Goal: Task Accomplishment & Management: Use online tool/utility

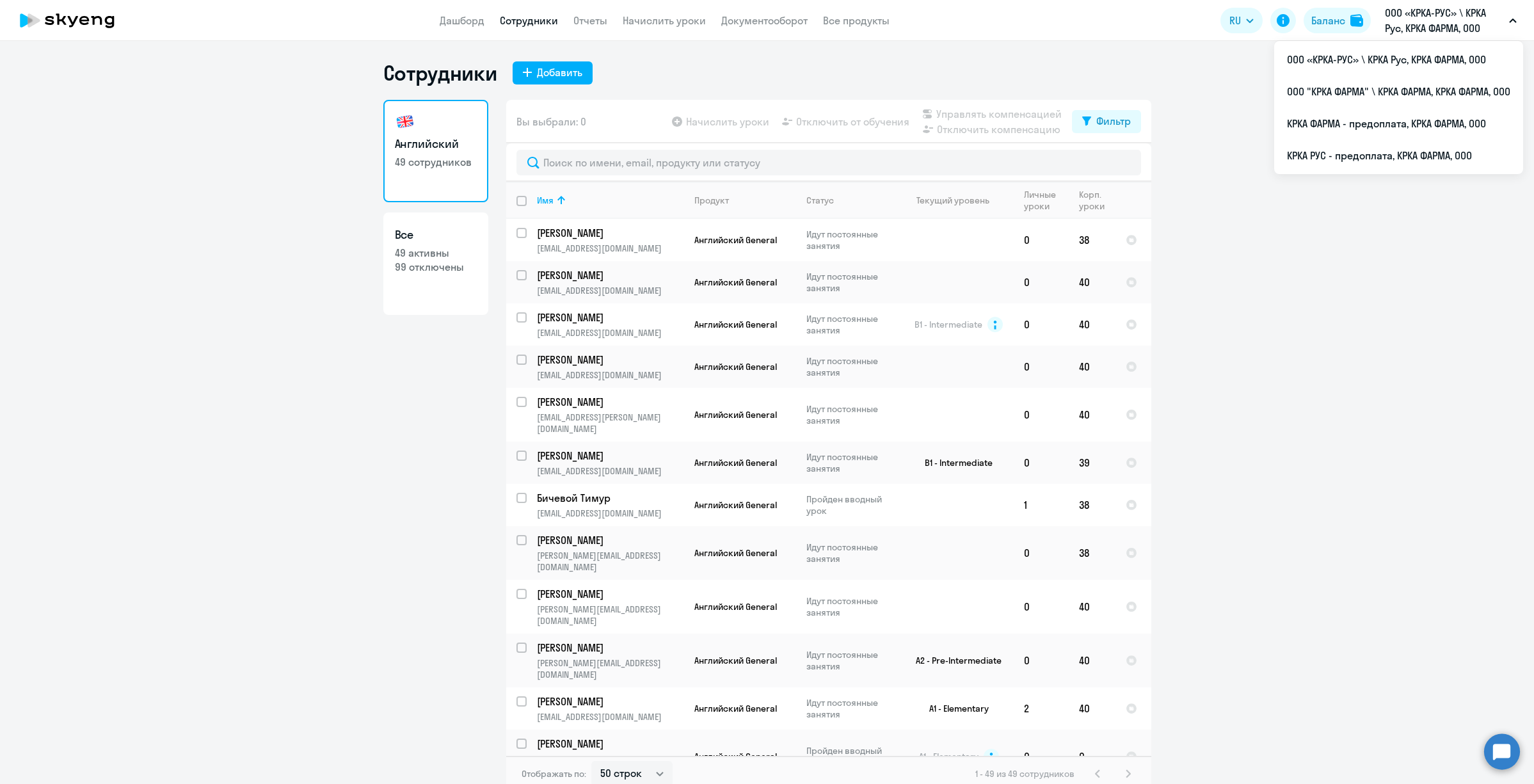
select select "50"
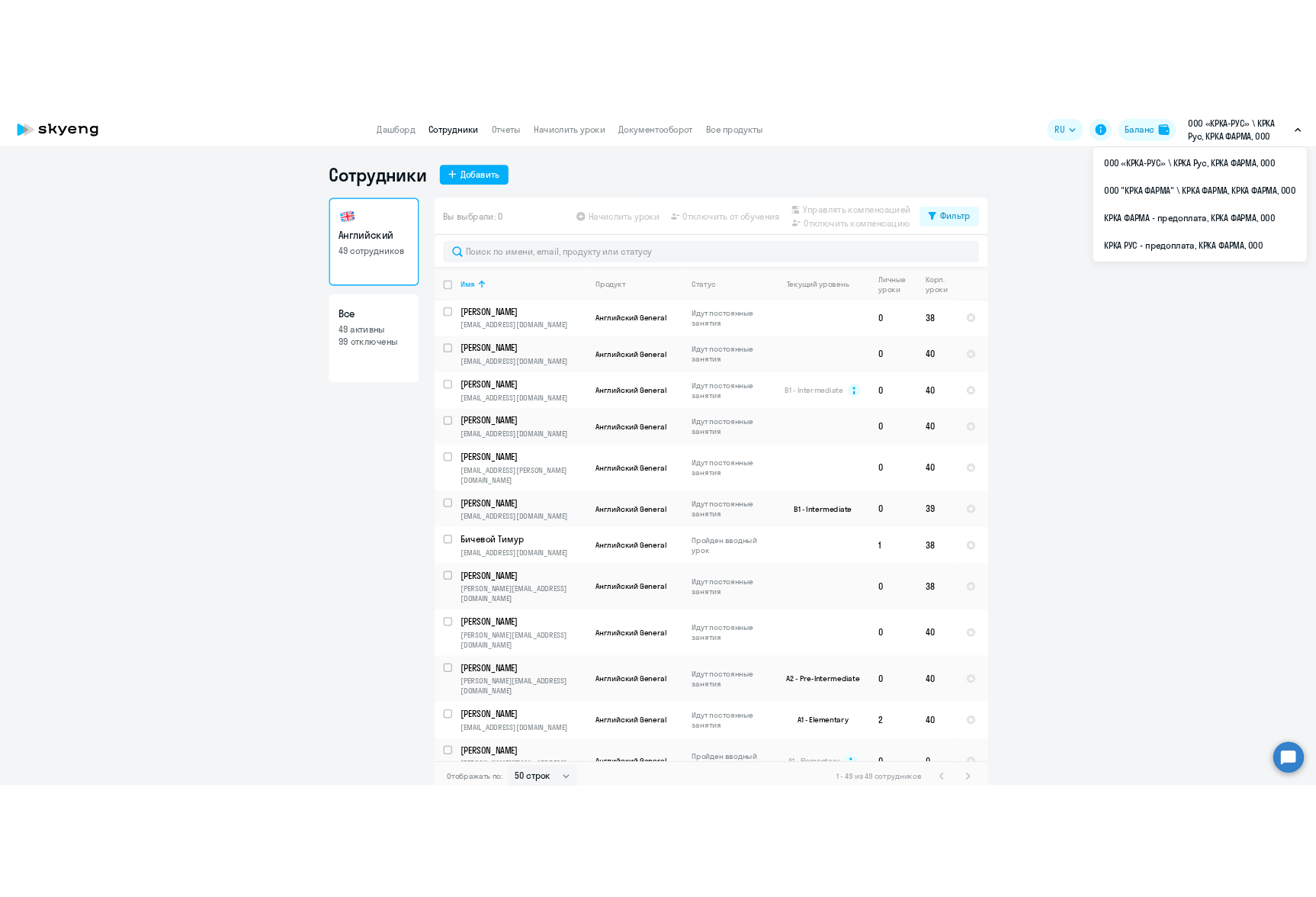
scroll to position [9, 0]
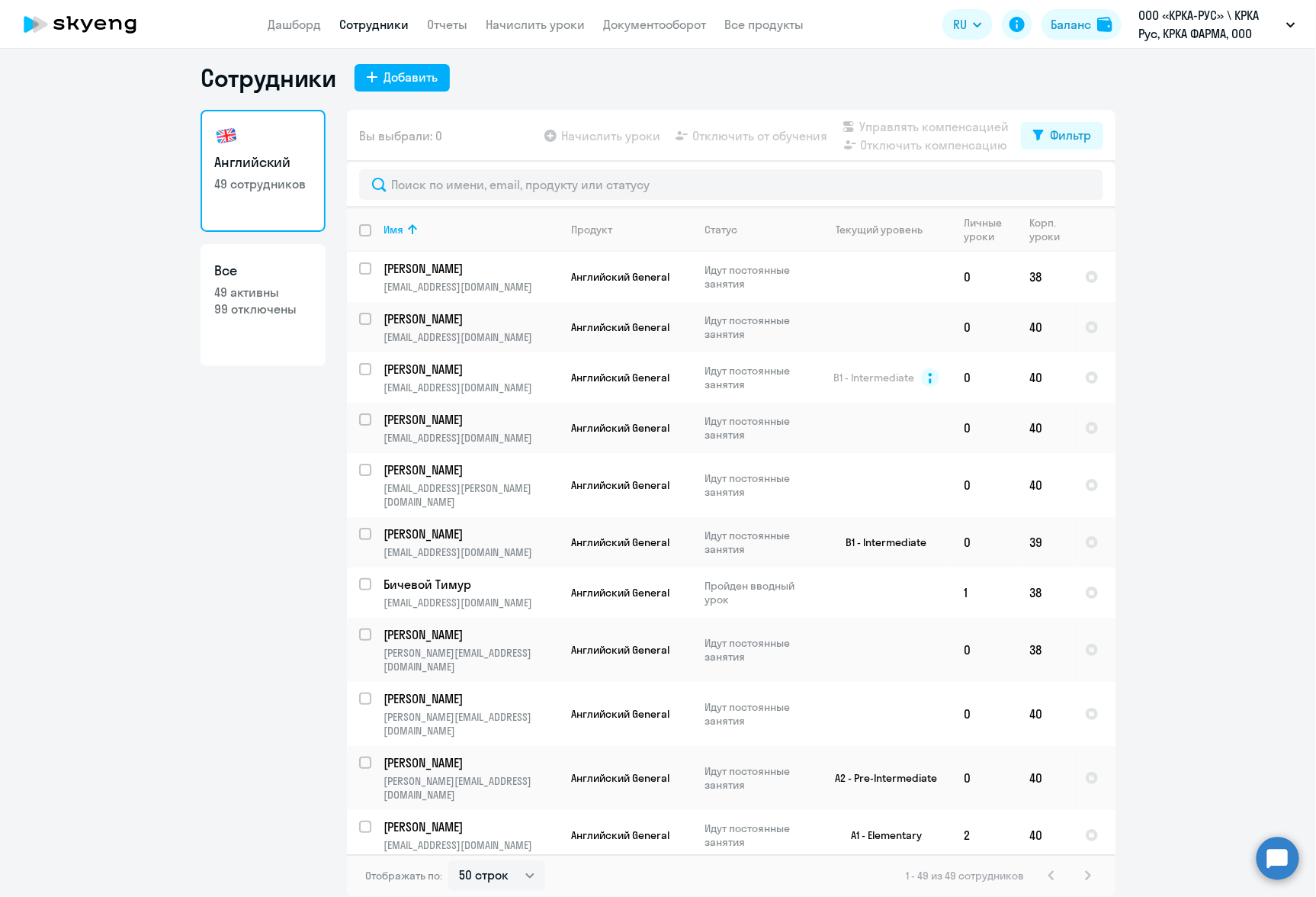
click at [108, 750] on ng-component "Сотрудники Добавить Английский 49 сотрудников Все 49 активны 99 отключены Вы вы…" at bounding box center [658, 480] width 1316 height 834
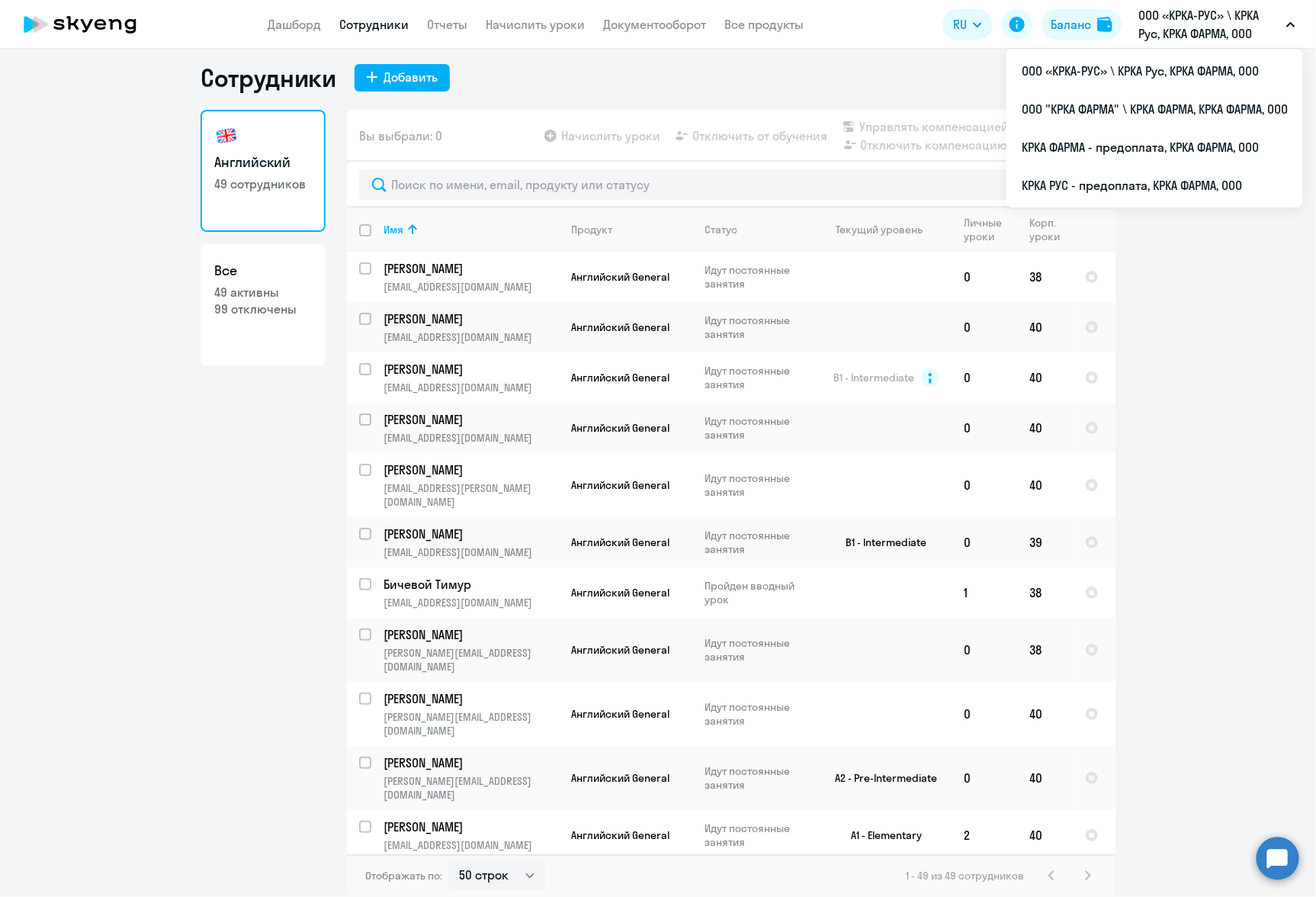
click at [64, 806] on ng-component "Сотрудники Добавить Английский 49 сотрудников Все 49 активны 99 отключены Вы вы…" at bounding box center [658, 480] width 1316 height 834
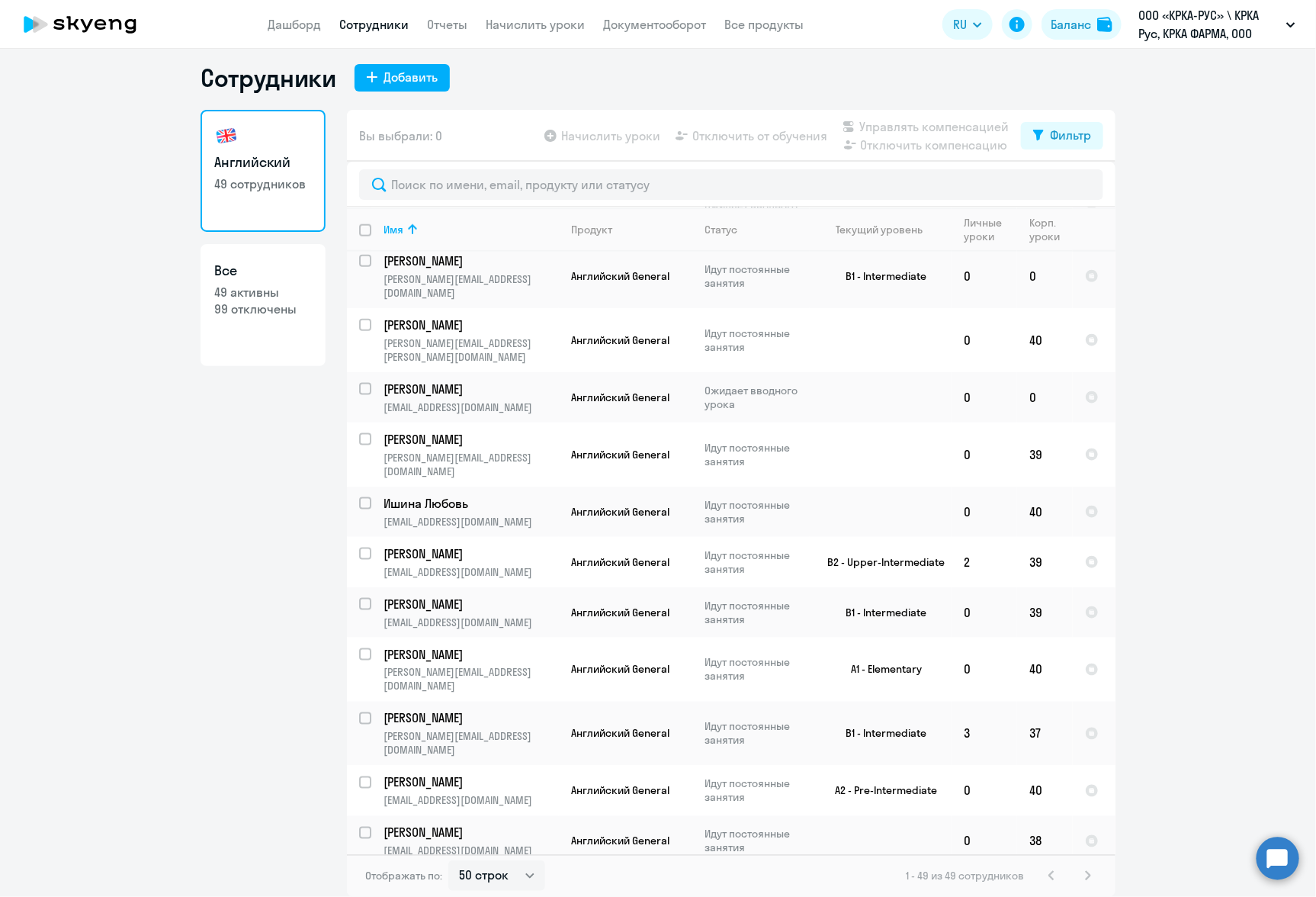
scroll to position [1234, 0]
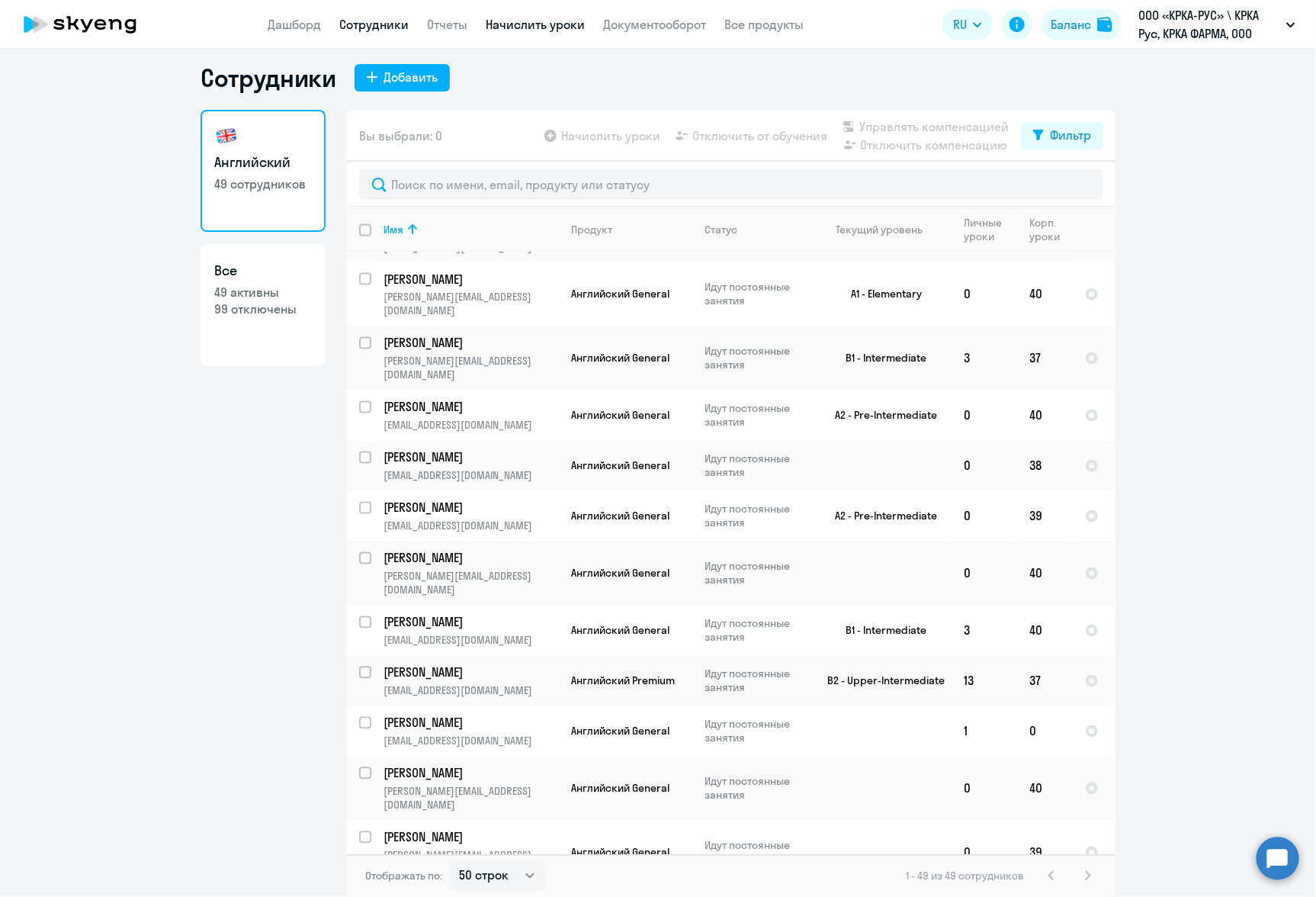
click at [524, 21] on link "Начислить уроки" at bounding box center [535, 25] width 99 height 15
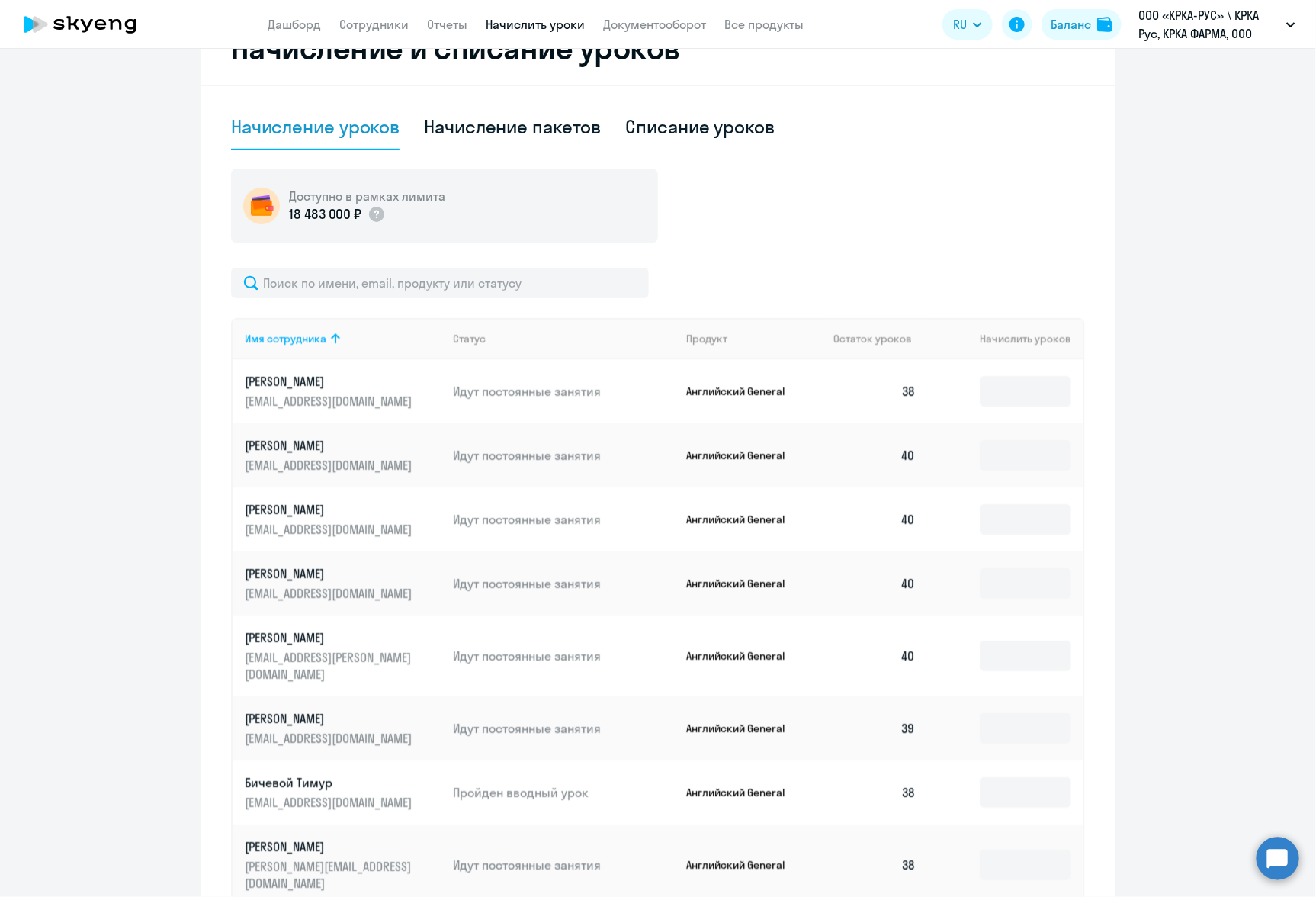
scroll to position [677, 0]
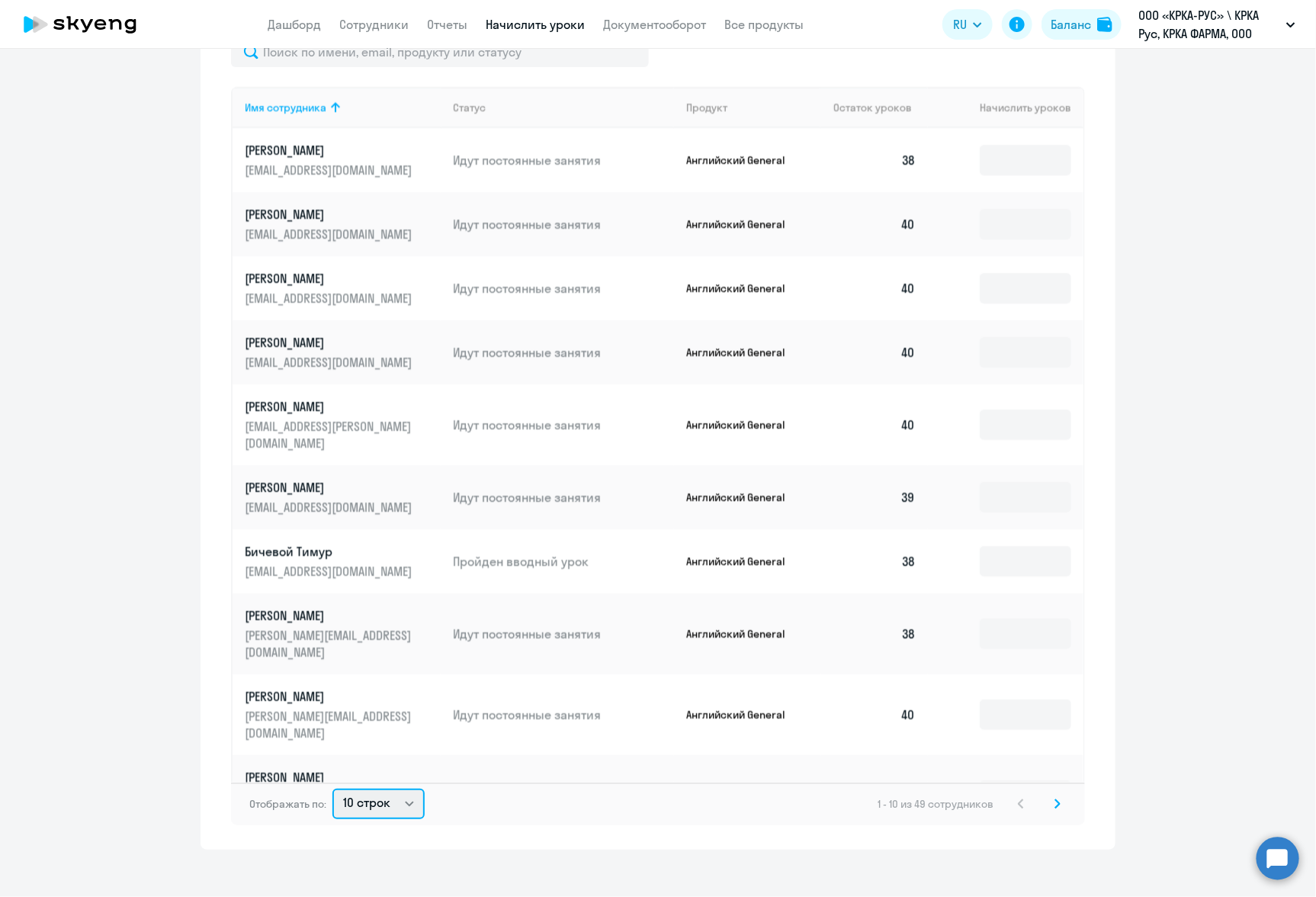
click at [399, 792] on select "10 строк 30 строк 50 строк" at bounding box center [378, 804] width 92 height 31
select select "50"
click at [332, 788] on select "10 строк 30 строк 50 строк" at bounding box center [378, 804] width 92 height 31
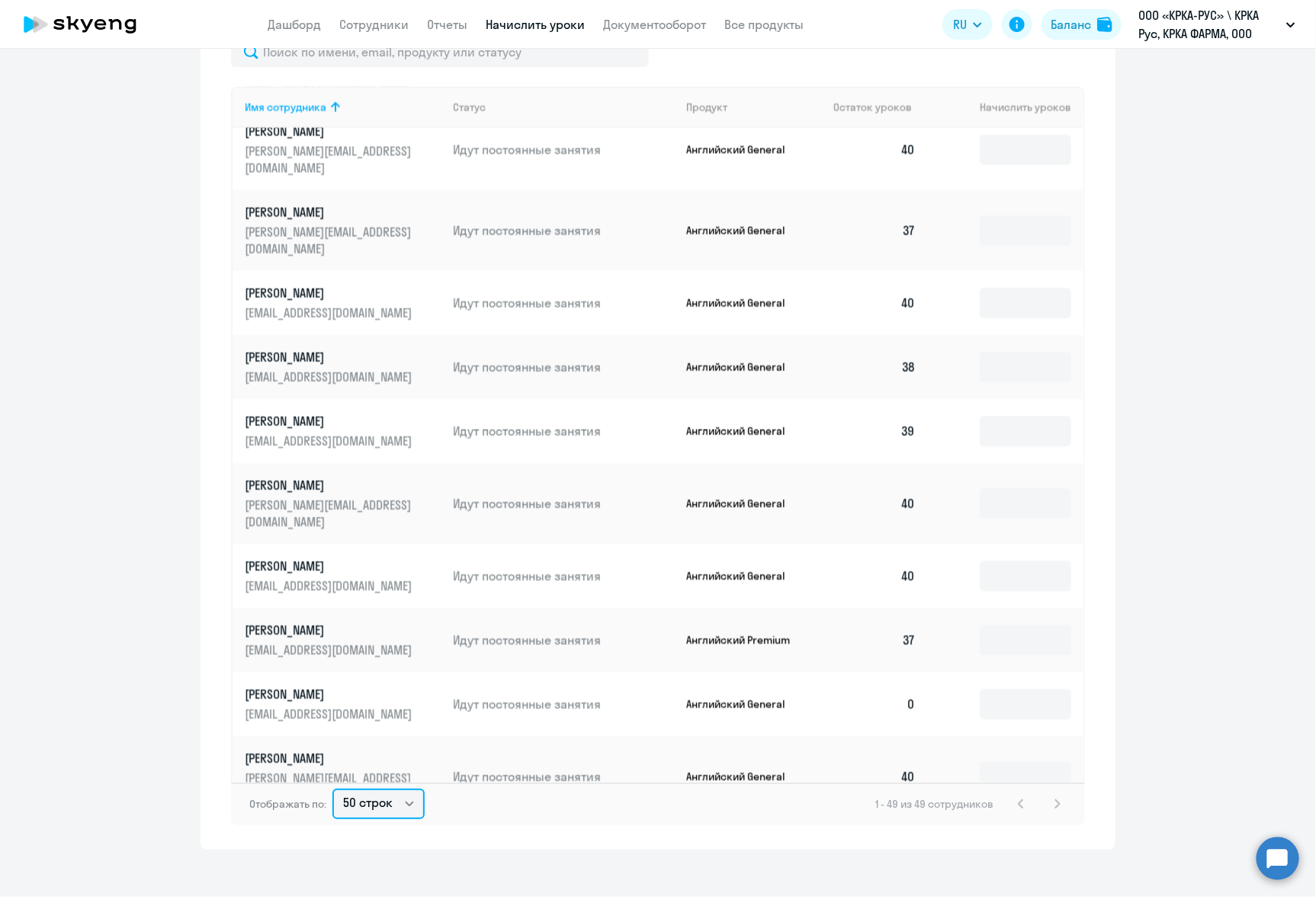
scroll to position [1602, 0]
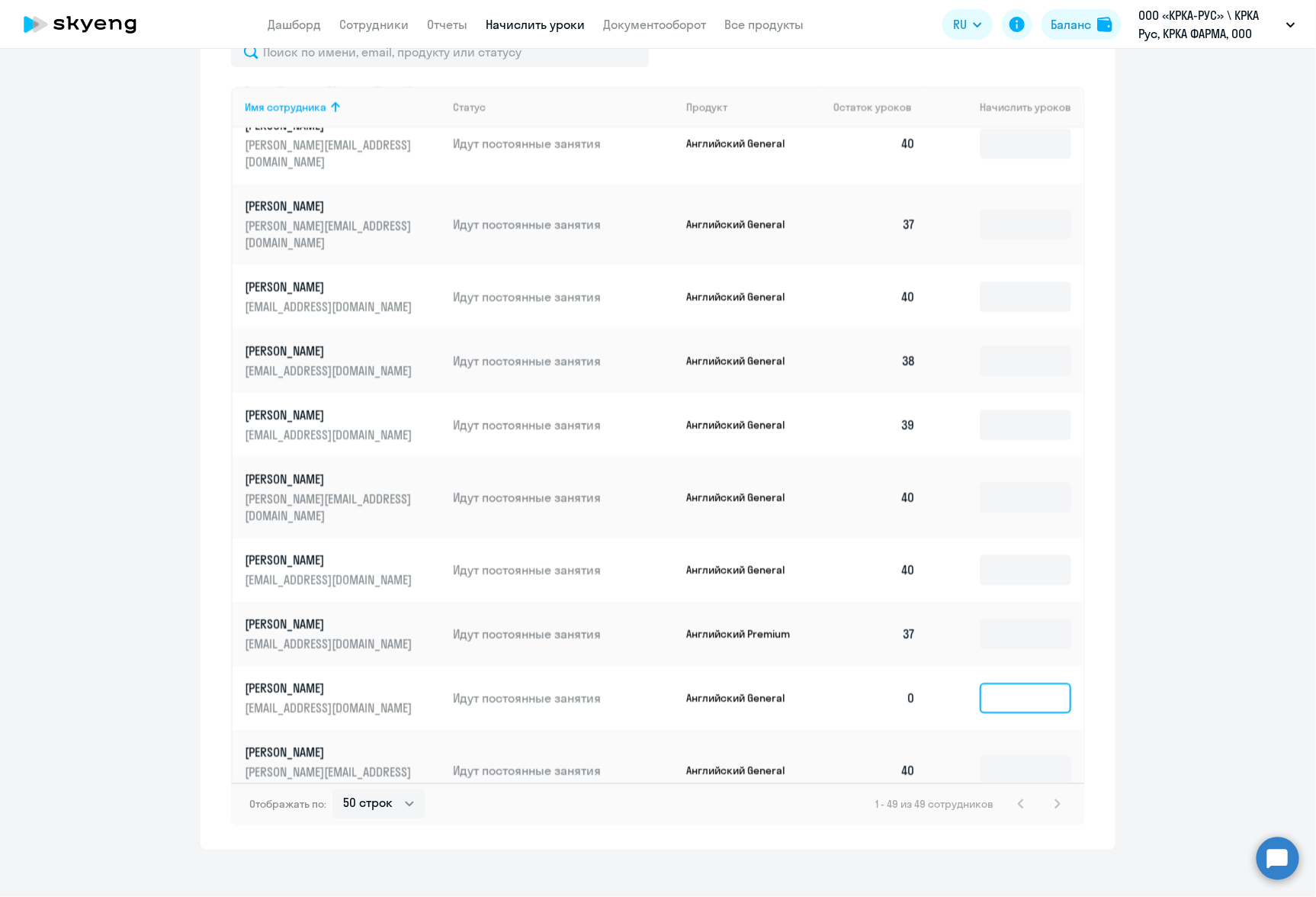
click at [1009, 683] on input at bounding box center [1026, 699] width 92 height 31
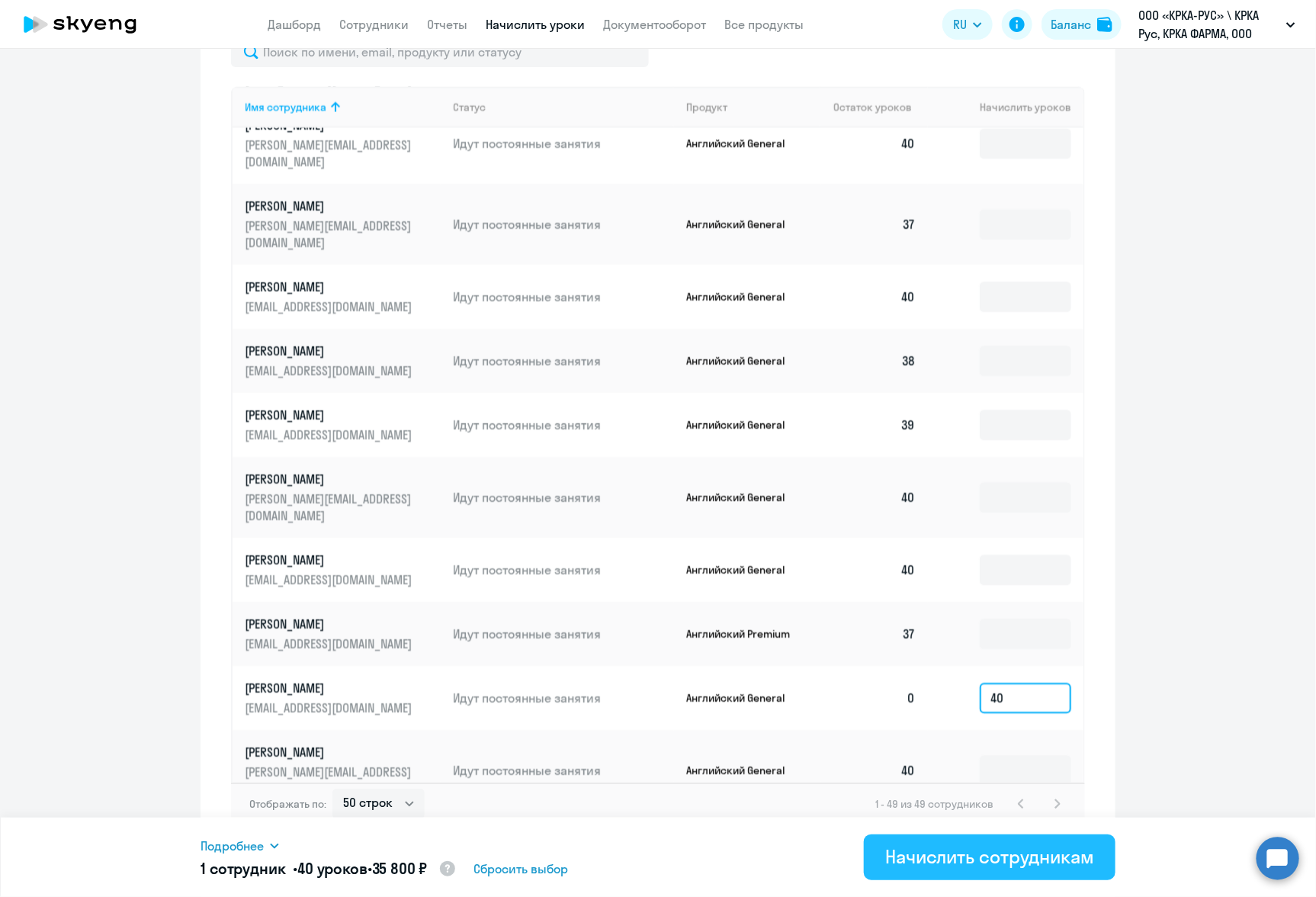
type input "40"
click at [986, 854] on div "Начислить сотрудникам" at bounding box center [990, 856] width 209 height 25
